Goal: Information Seeking & Learning: Check status

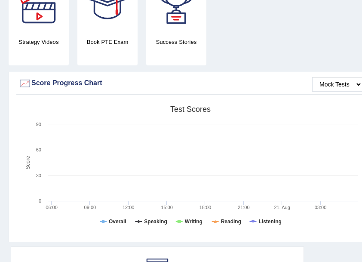
scroll to position [258, 0]
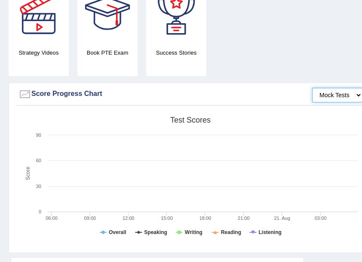
drag, startPoint x: 335, startPoint y: 98, endPoint x: 331, endPoint y: 96, distance: 4.8
click at [333, 97] on select "Mock Tests" at bounding box center [337, 95] width 50 height 15
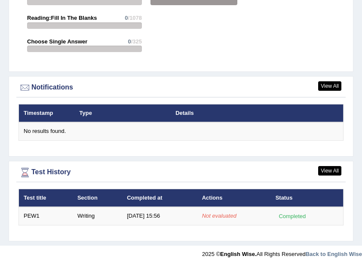
scroll to position [1329, 0]
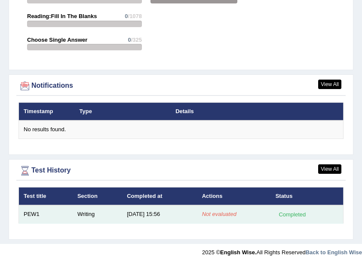
click at [205, 213] on em "Not evaluated" at bounding box center [219, 214] width 34 height 6
click at [188, 211] on td "8/21/25 15:56" at bounding box center [159, 214] width 75 height 18
click at [275, 211] on div "Completed" at bounding box center [292, 214] width 34 height 9
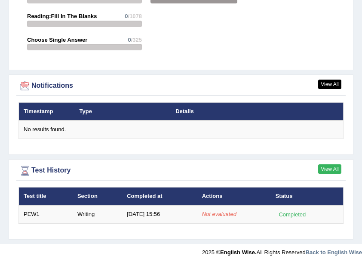
click at [339, 164] on link "View All" at bounding box center [329, 168] width 23 height 9
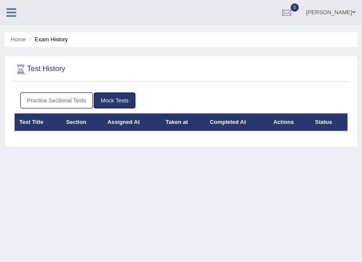
click at [60, 101] on link "Practice Sectional Tests" at bounding box center [56, 100] width 73 height 16
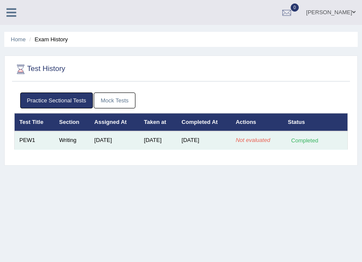
click at [208, 140] on td "Aug 21, 2025" at bounding box center [204, 140] width 54 height 18
click at [245, 139] on em "Not evaluated" at bounding box center [252, 140] width 34 height 6
click at [254, 140] on em "Not evaluated" at bounding box center [252, 140] width 34 height 6
click at [302, 140] on div "Completed" at bounding box center [305, 140] width 34 height 9
click at [241, 138] on em "Not evaluated" at bounding box center [252, 140] width 34 height 6
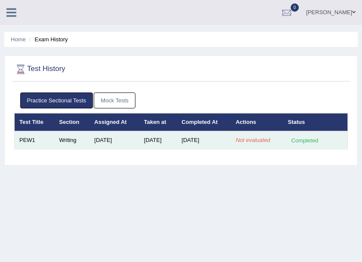
click at [260, 138] on em "Not evaluated" at bounding box center [252, 140] width 34 height 6
drag, startPoint x: 260, startPoint y: 138, endPoint x: 182, endPoint y: 138, distance: 77.8
click at [217, 138] on tr "PEW1 Writing Aug 21, 2025 Aug 21, 2025 Aug 21, 2025 Not evaluated Completed" at bounding box center [181, 140] width 333 height 18
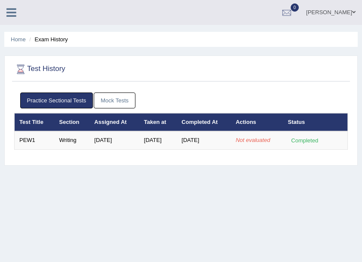
click at [268, 158] on div "Practice Sectional Tests Mock Tests Test Title Section Assigned At Taken at Com…" at bounding box center [181, 124] width 338 height 73
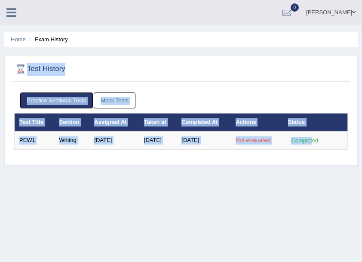
drag, startPoint x: 312, startPoint y: 138, endPoint x: 0, endPoint y: 125, distance: 312.2
click at [0, 125] on div "Home Exam History Test History Practice Sectional Tests Mock Tests Test Title S…" at bounding box center [181, 215] width 362 height 430
click at [15, 36] on link "Home" at bounding box center [18, 39] width 15 height 6
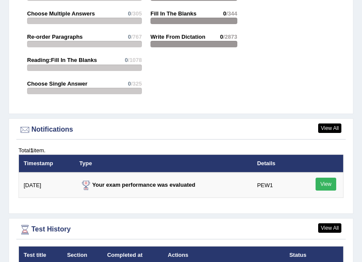
scroll to position [1350, 0]
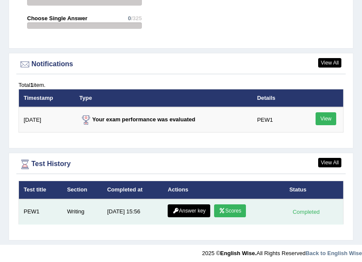
click at [226, 207] on link "Scores" at bounding box center [230, 210] width 32 height 13
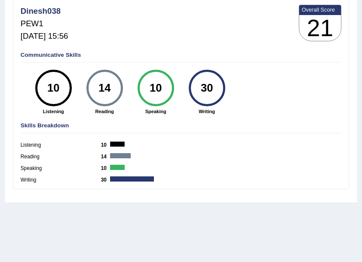
scroll to position [114, 0]
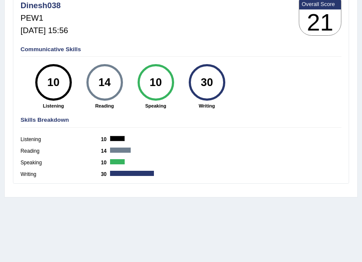
click at [32, 171] on label "Writing" at bounding box center [61, 175] width 80 height 8
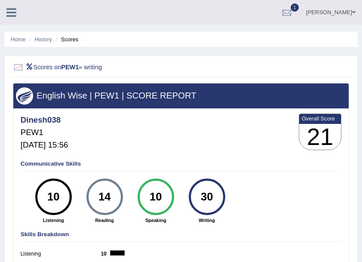
scroll to position [28, 0]
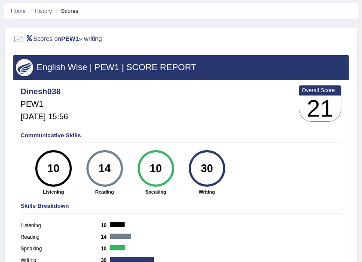
click at [93, 38] on h2 "Scores on PEW1 » writing" at bounding box center [117, 39] width 208 height 11
click at [84, 41] on h2 "Scores on PEW1 » writing" at bounding box center [117, 39] width 208 height 11
click at [43, 10] on link "History" at bounding box center [43, 11] width 17 height 6
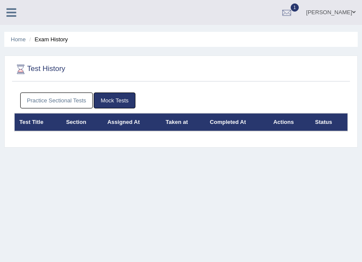
click at [70, 101] on link "Practice Sectional Tests" at bounding box center [56, 100] width 73 height 16
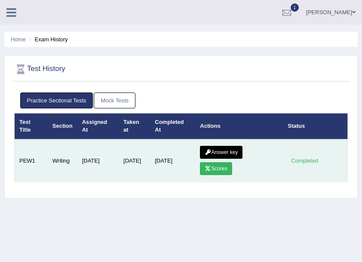
click at [231, 149] on link "Answer key" at bounding box center [221, 152] width 43 height 13
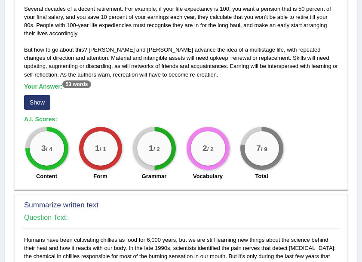
scroll to position [200, 0]
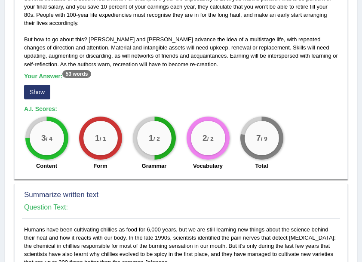
click at [40, 91] on button "Show" at bounding box center [37, 92] width 26 height 15
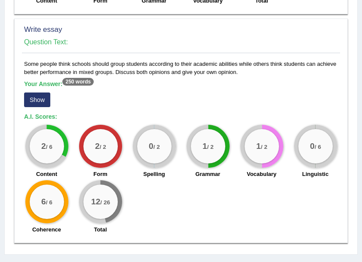
scroll to position [622, 0]
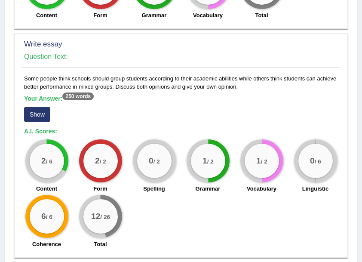
click at [26, 107] on button "Show" at bounding box center [37, 114] width 26 height 15
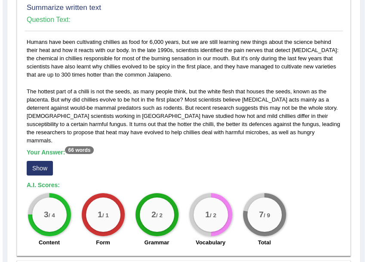
scroll to position [406, 0]
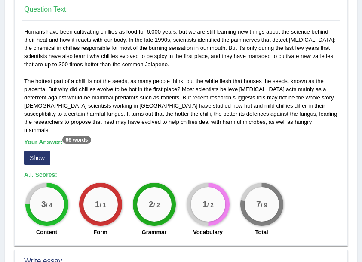
click at [40, 150] on button "Show" at bounding box center [37, 157] width 26 height 15
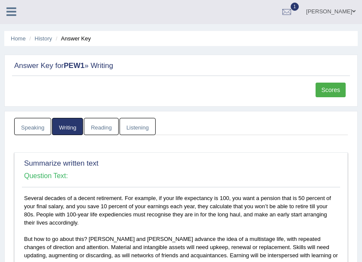
scroll to position [0, 0]
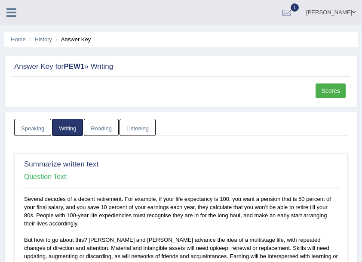
click at [103, 128] on link "Reading" at bounding box center [101, 128] width 34 height 18
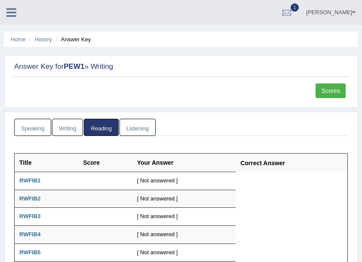
click at [123, 129] on link "Listening" at bounding box center [137, 128] width 36 height 18
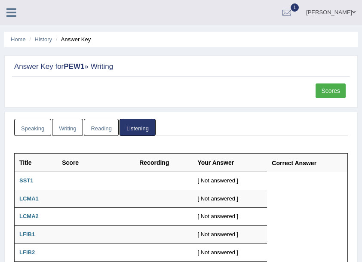
click at [58, 125] on link "Writing" at bounding box center [67, 128] width 31 height 18
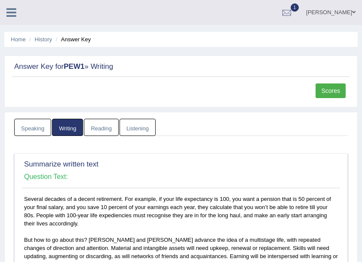
click at [19, 43] on li "Home" at bounding box center [18, 39] width 15 height 8
click at [17, 33] on ul "Home History Answer Key" at bounding box center [180, 39] width 353 height 15
click at [15, 39] on link "Home" at bounding box center [18, 39] width 15 height 6
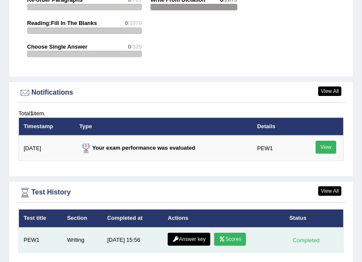
scroll to position [1350, 0]
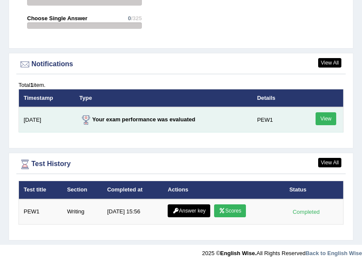
click at [325, 115] on link "View" at bounding box center [325, 118] width 21 height 13
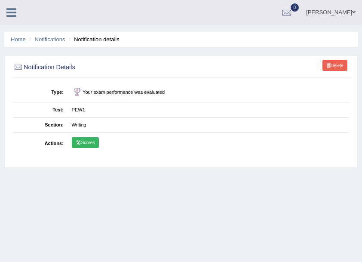
click at [23, 39] on link "Home" at bounding box center [18, 39] width 15 height 6
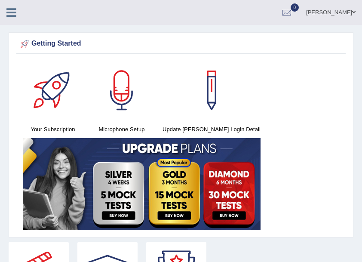
click at [15, 12] on icon at bounding box center [11, 12] width 10 height 11
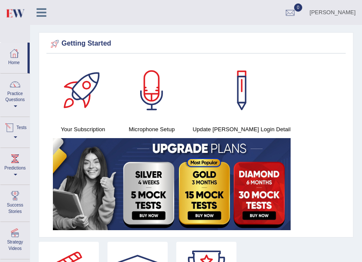
click at [21, 136] on link "Tests" at bounding box center [14, 131] width 29 height 28
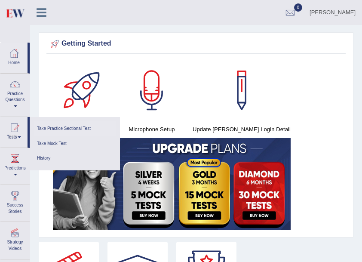
click at [40, 131] on link "Take Practice Sectional Test" at bounding box center [75, 128] width 82 height 15
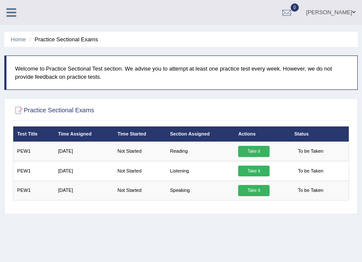
click at [14, 12] on icon at bounding box center [11, 12] width 10 height 11
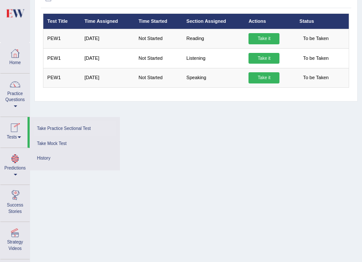
scroll to position [114, 0]
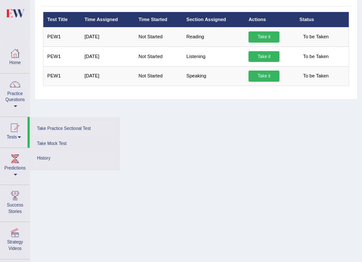
click at [61, 164] on link "History" at bounding box center [75, 158] width 82 height 15
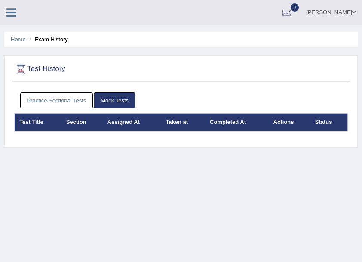
click at [67, 104] on link "Practice Sectional Tests" at bounding box center [56, 100] width 73 height 16
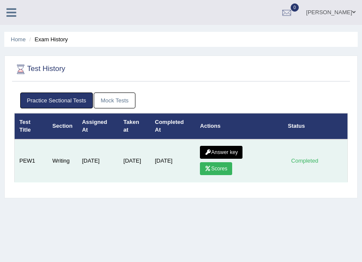
click at [210, 163] on link "Scores" at bounding box center [216, 168] width 32 height 13
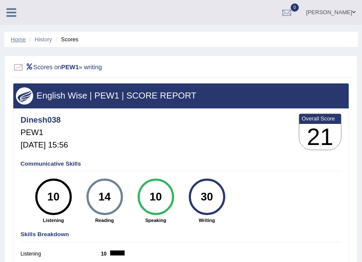
click at [15, 40] on link "Home" at bounding box center [18, 39] width 15 height 6
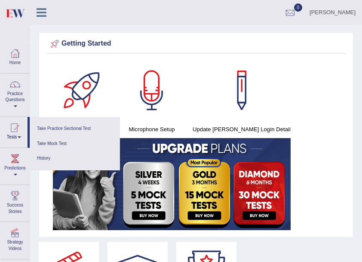
click at [56, 128] on link "Take Practice Sectional Test" at bounding box center [75, 128] width 82 height 15
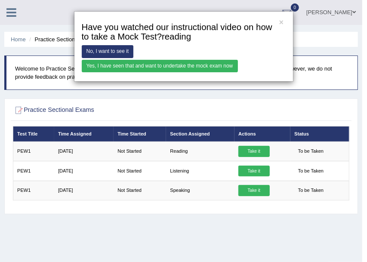
click at [182, 64] on link "Yes, I have seen that and want to undertake the mock exam now" at bounding box center [160, 66] width 156 height 12
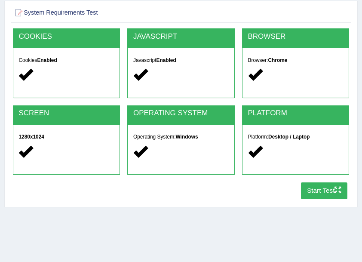
scroll to position [57, 0]
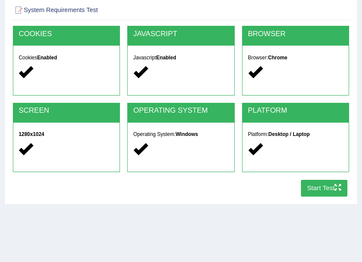
click at [327, 193] on button "Start Test" at bounding box center [324, 188] width 47 height 17
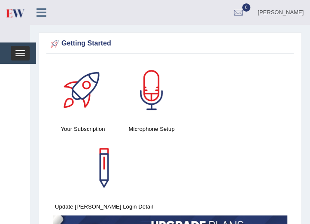
click at [21, 54] on button "Toggle navigation" at bounding box center [20, 53] width 19 height 15
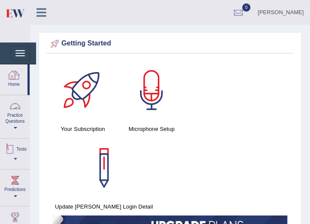
click at [9, 153] on div at bounding box center [9, 149] width 13 height 13
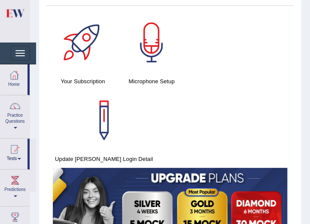
scroll to position [49, 0]
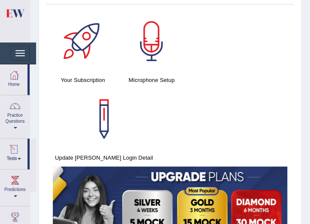
click at [19, 157] on link "Tests" at bounding box center [13, 153] width 27 height 28
click at [19, 156] on link "Tests" at bounding box center [14, 153] width 29 height 28
click at [23, 156] on link "Tests" at bounding box center [13, 153] width 27 height 28
click at [15, 156] on link "Tests" at bounding box center [14, 153] width 29 height 28
click at [15, 156] on link "Tests" at bounding box center [13, 153] width 27 height 28
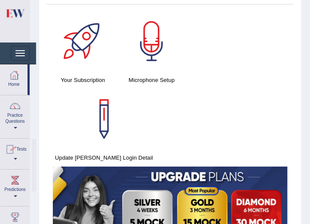
click at [15, 156] on link "Tests" at bounding box center [14, 153] width 29 height 28
click at [15, 156] on link "Tests" at bounding box center [13, 153] width 27 height 28
click at [15, 156] on link "Tests" at bounding box center [14, 153] width 29 height 28
click at [15, 156] on link "Tests" at bounding box center [13, 153] width 27 height 28
click at [19, 57] on button "Toggle navigation" at bounding box center [20, 53] width 19 height 15
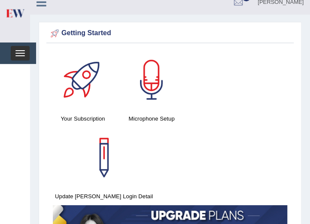
scroll to position [0, 0]
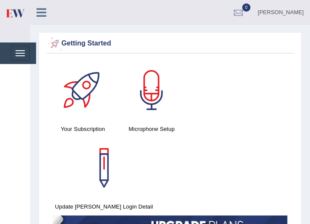
click at [40, 10] on icon at bounding box center [42, 12] width 10 height 11
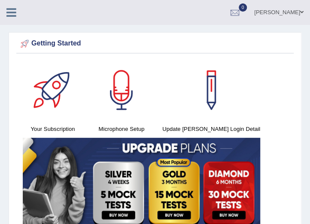
click at [14, 9] on icon at bounding box center [11, 12] width 10 height 11
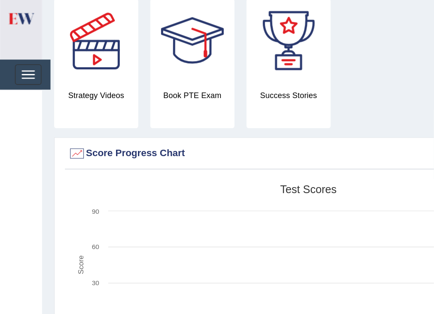
scroll to position [344, 0]
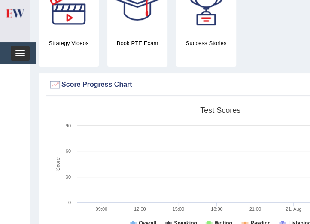
click at [23, 55] on button "Toggle navigation" at bounding box center [20, 53] width 19 height 15
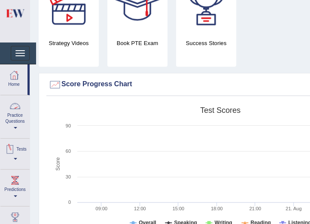
click at [19, 157] on link "Tests" at bounding box center [14, 153] width 29 height 28
click at [19, 158] on span at bounding box center [19, 159] width 3 height 2
click at [18, 157] on link "Tests" at bounding box center [14, 153] width 29 height 28
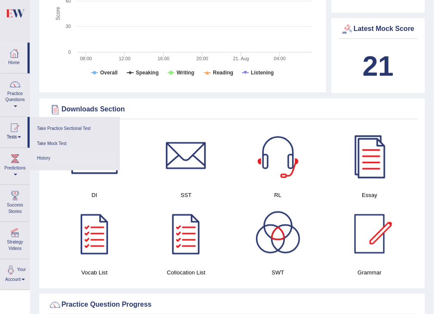
click at [42, 156] on link "History" at bounding box center [75, 158] width 82 height 15
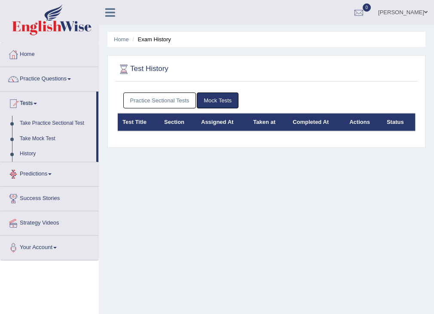
click at [143, 96] on link "Practice Sectional Tests" at bounding box center [159, 100] width 73 height 16
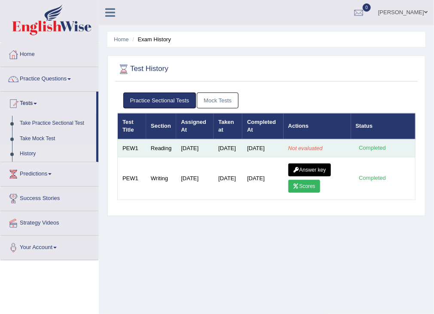
click at [315, 151] on em "Not evaluated" at bounding box center [305, 148] width 34 height 6
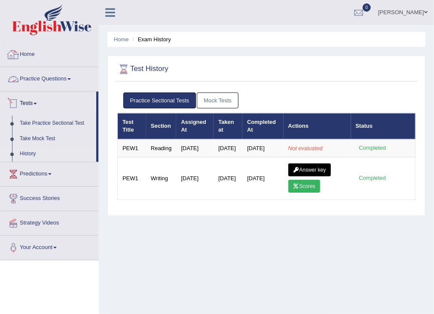
click at [36, 54] on link "Home" at bounding box center [49, 53] width 98 height 21
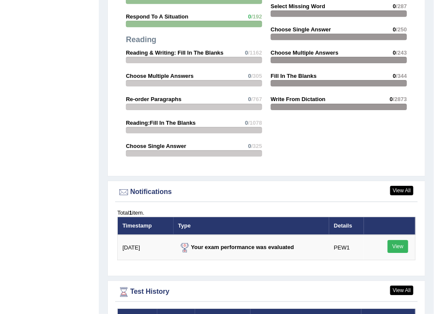
scroll to position [996, 0]
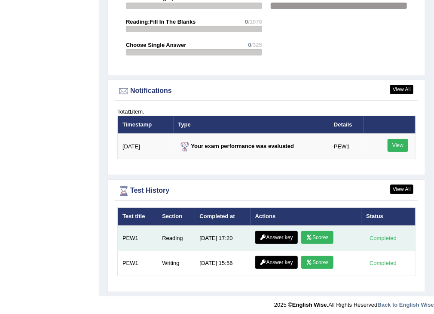
click at [321, 231] on link "Scores" at bounding box center [317, 237] width 32 height 13
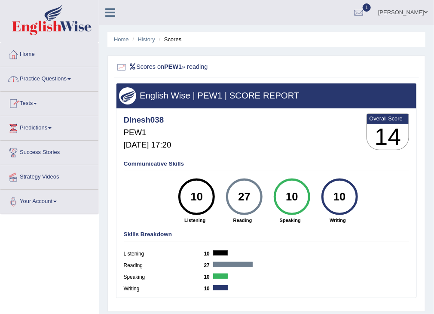
click at [27, 103] on link "Tests" at bounding box center [49, 102] width 98 height 21
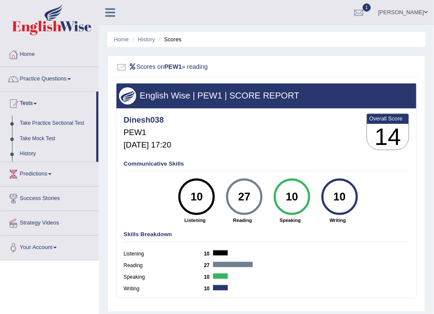
click at [29, 151] on link "History" at bounding box center [56, 153] width 80 height 15
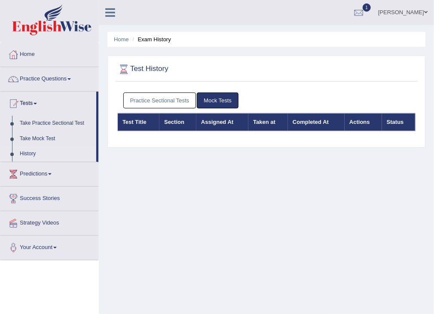
click at [136, 100] on link "Practice Sectional Tests" at bounding box center [159, 100] width 73 height 16
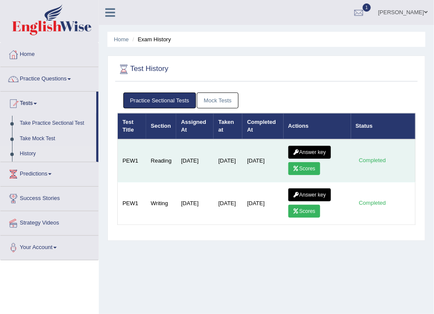
click at [322, 150] on link "Answer key" at bounding box center [309, 152] width 43 height 13
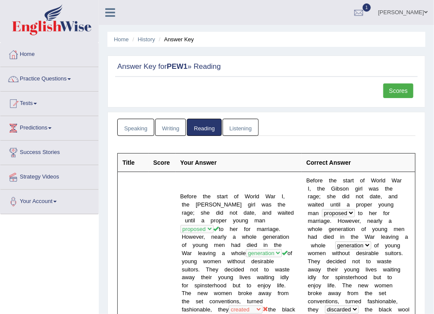
click at [232, 127] on link "Listening" at bounding box center [241, 128] width 36 height 18
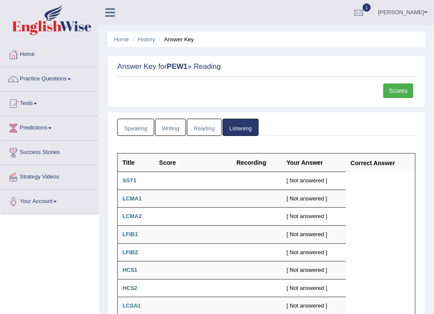
click at [160, 127] on link "Writing" at bounding box center [170, 128] width 31 height 18
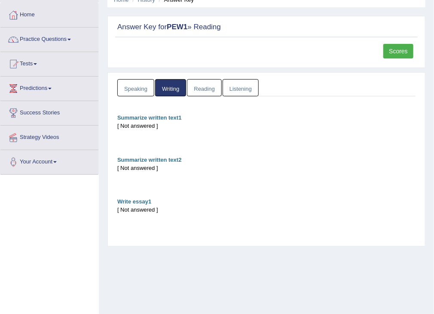
scroll to position [34, 0]
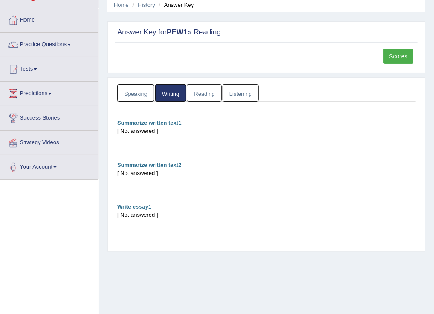
click at [139, 95] on link "Speaking" at bounding box center [135, 93] width 37 height 18
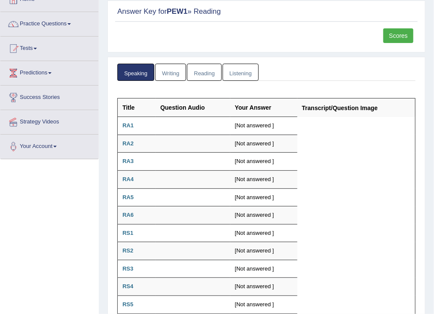
scroll to position [0, 0]
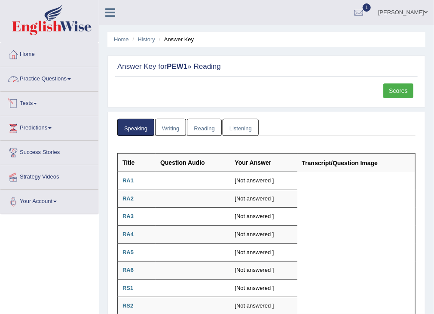
click at [61, 98] on link "Tests" at bounding box center [49, 102] width 98 height 21
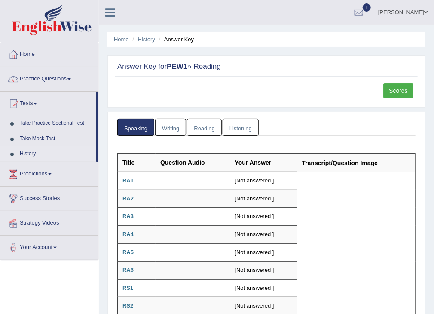
click at [31, 149] on link "History" at bounding box center [56, 153] width 80 height 15
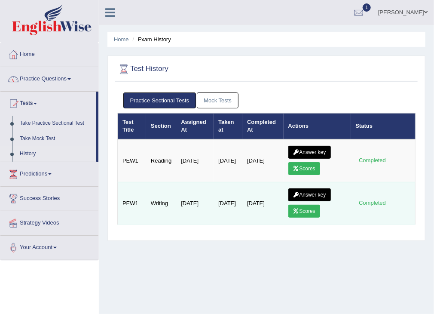
click at [306, 205] on link "Scores" at bounding box center [304, 211] width 32 height 13
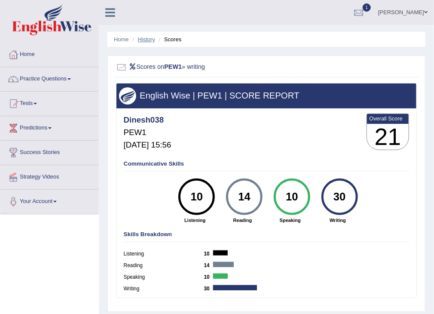
click at [138, 38] on link "History" at bounding box center [146, 39] width 17 height 6
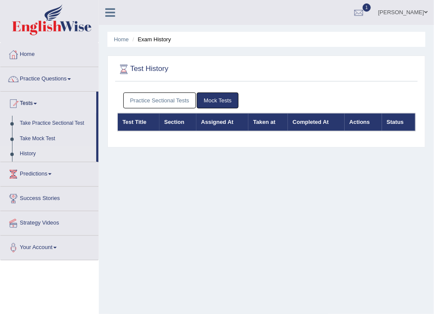
click at [185, 95] on link "Practice Sectional Tests" at bounding box center [159, 100] width 73 height 16
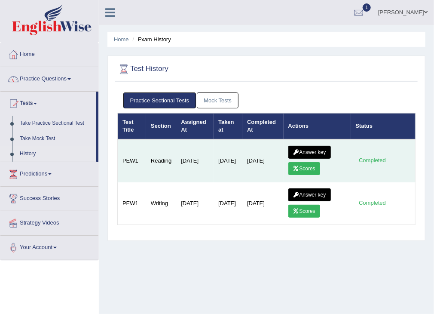
click at [296, 166] on icon at bounding box center [296, 168] width 6 height 5
